Goal: Information Seeking & Learning: Learn about a topic

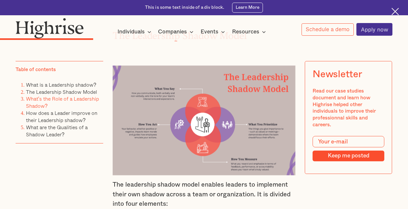
scroll to position [905, 0]
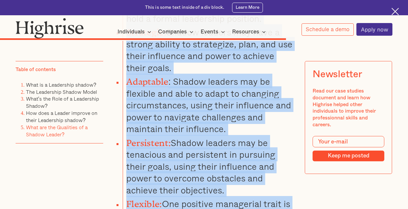
scroll to position [2301, 0]
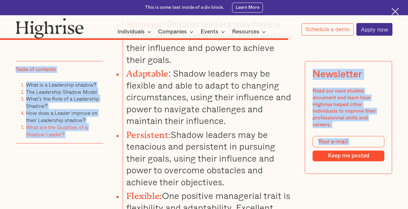
drag, startPoint x: 113, startPoint y: 139, endPoint x: 197, endPoint y: 40, distance: 129.7
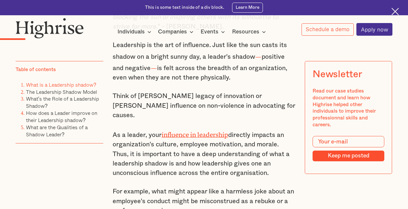
click at [216, 103] on p "Think of [PERSON_NAME] legacy of innovation or [PERSON_NAME] influence on non-v…" at bounding box center [204, 106] width 183 height 29
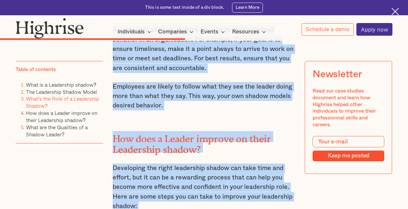
scroll to position [1565, 0]
drag, startPoint x: 113, startPoint y: 110, endPoint x: 252, endPoint y: 191, distance: 162.0
click at [252, 191] on div "All leaders cast a shadow. The question is whether yours is blocking the sun or…" at bounding box center [204, 140] width 183 height 2567
copy div "All leaders cast a shadow. The question is whether yours is blocking the sun or…"
